Goal: Communication & Community: Answer question/provide support

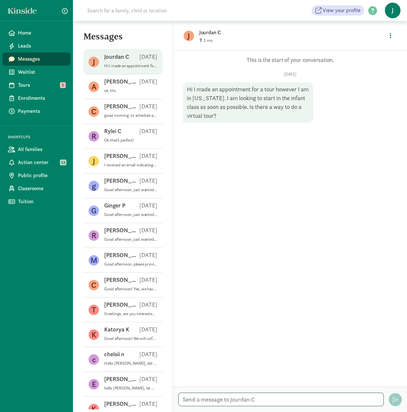
click at [236, 398] on textarea at bounding box center [281, 398] width 205 height 13
type textarea "Good afternoon! How soon are you looking to enroll?"
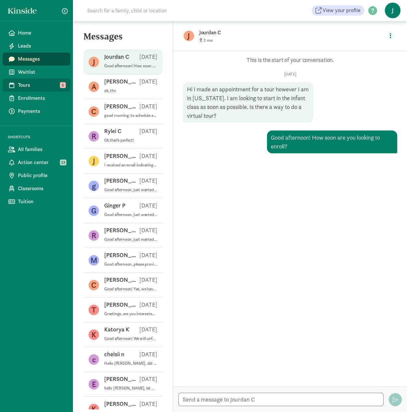
click at [43, 87] on span "Tours" at bounding box center [41, 85] width 47 height 8
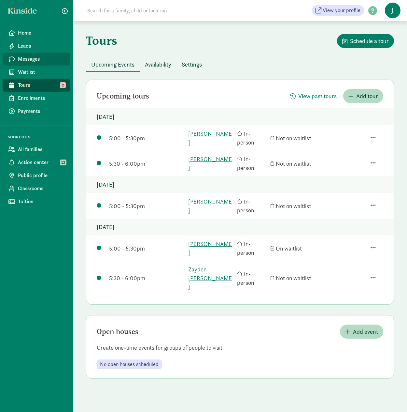
click at [44, 61] on span "Messages" at bounding box center [41, 59] width 47 height 8
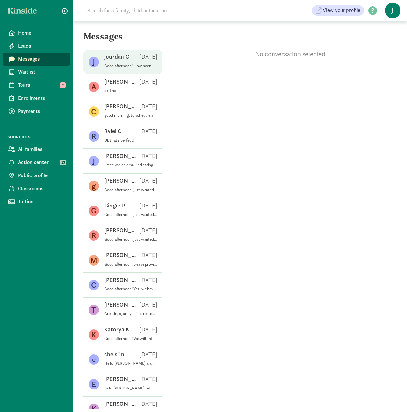
click at [111, 60] on p "Jourdan C" at bounding box center [116, 57] width 25 height 8
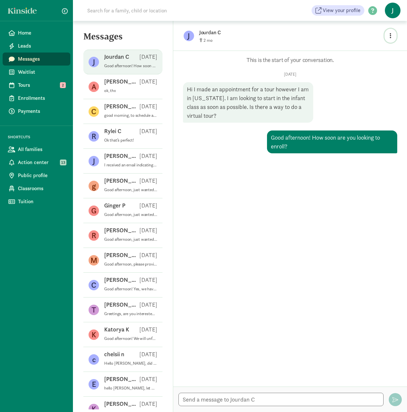
click at [390, 34] on icon "button" at bounding box center [391, 36] width 2 height 6
click at [365, 52] on link "View family page" at bounding box center [377, 51] width 47 height 8
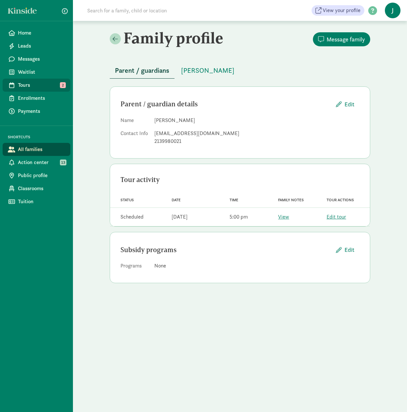
click at [42, 88] on span "Tours" at bounding box center [41, 85] width 47 height 8
